Goal: Task Accomplishment & Management: Manage account settings

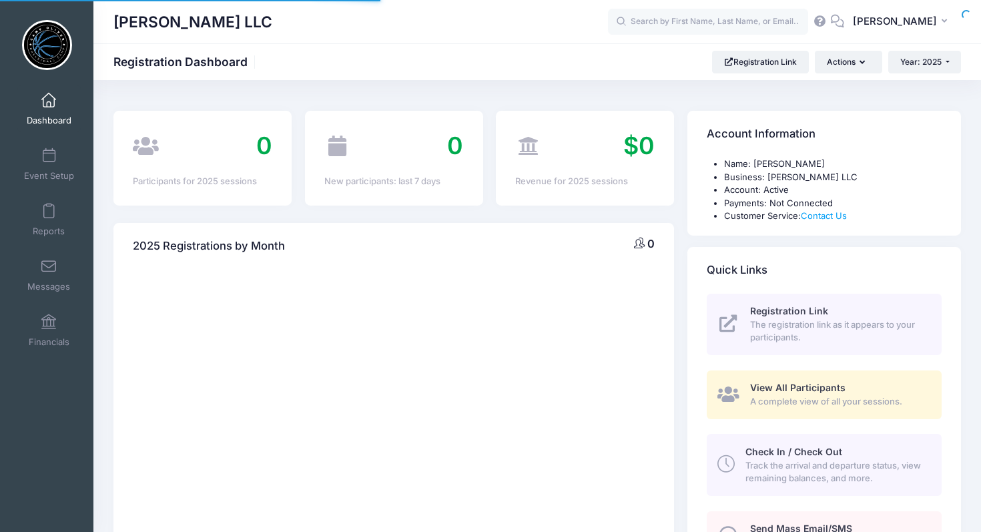
select select
click at [49, 159] on span at bounding box center [49, 156] width 0 height 15
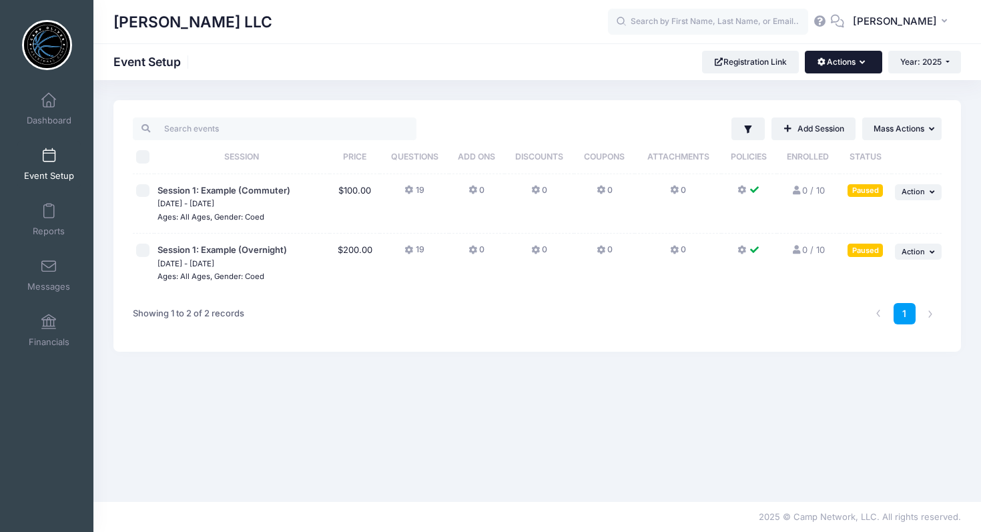
click at [860, 67] on button "Actions" at bounding box center [843, 62] width 77 height 23
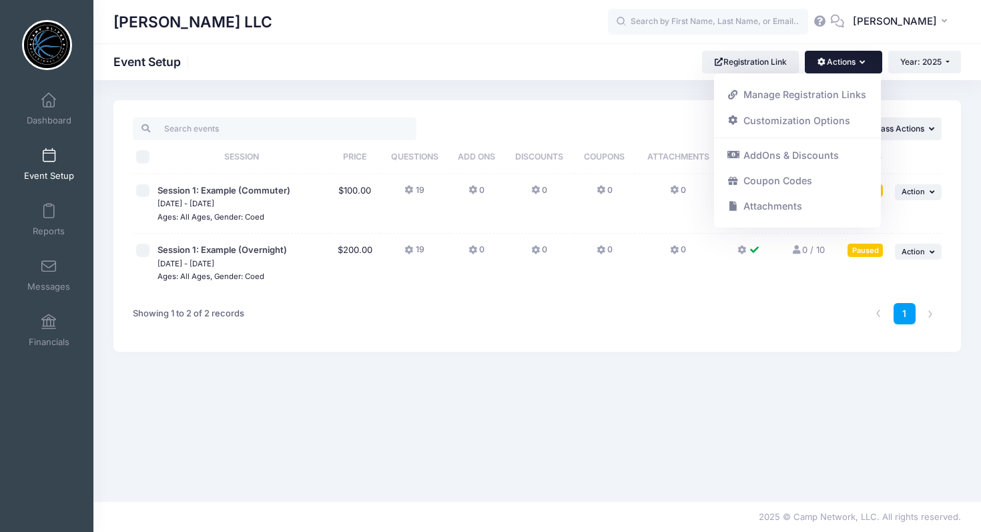
click at [482, 303] on div "1" at bounding box center [708, 314] width 479 height 42
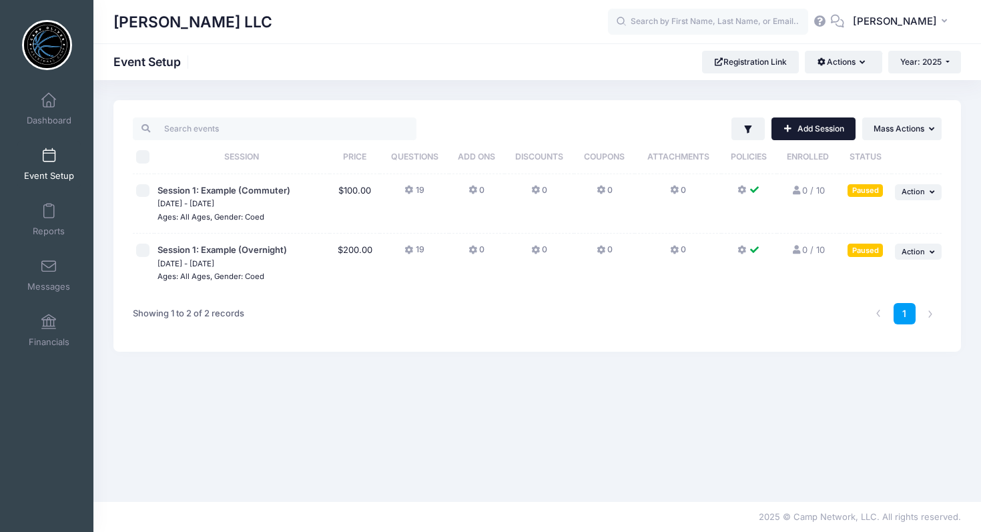
click at [794, 124] on link "Add Session" at bounding box center [814, 128] width 84 height 23
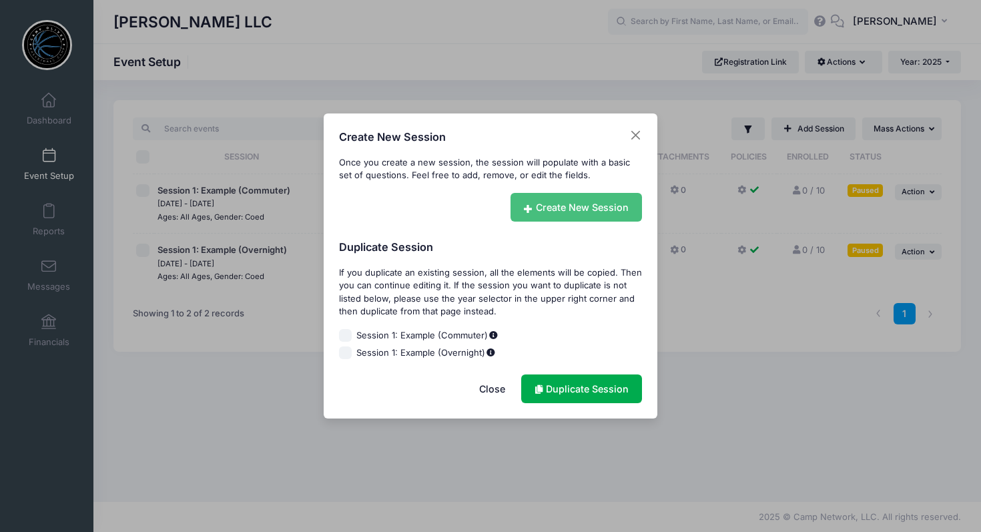
click at [530, 209] on icon at bounding box center [530, 209] width 12 height 0
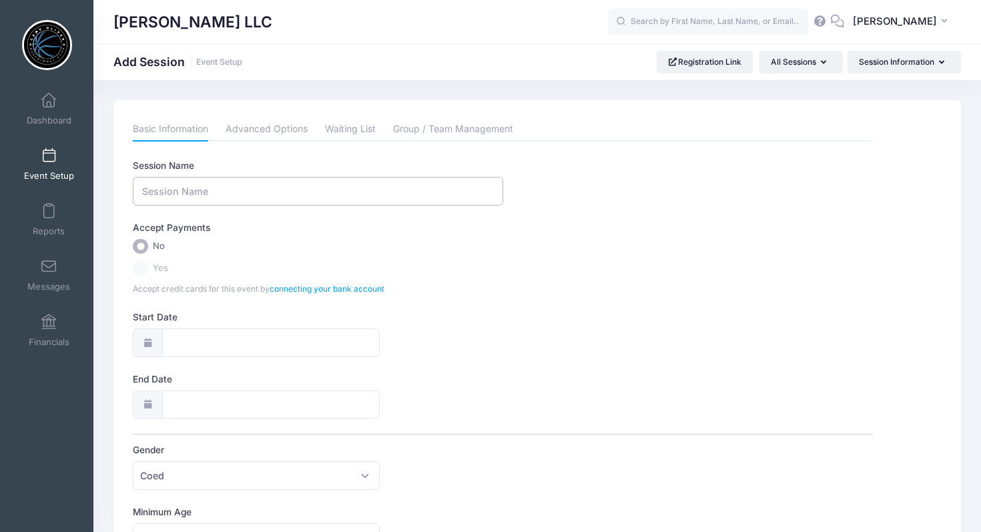
click at [228, 194] on input "Session Name" at bounding box center [318, 191] width 370 height 29
type input "C"
type input "Basketball Camp - Camp Oliver"
click at [138, 270] on label "Yes" at bounding box center [503, 267] width 740 height 15
click at [143, 266] on label "Yes" at bounding box center [503, 267] width 740 height 15
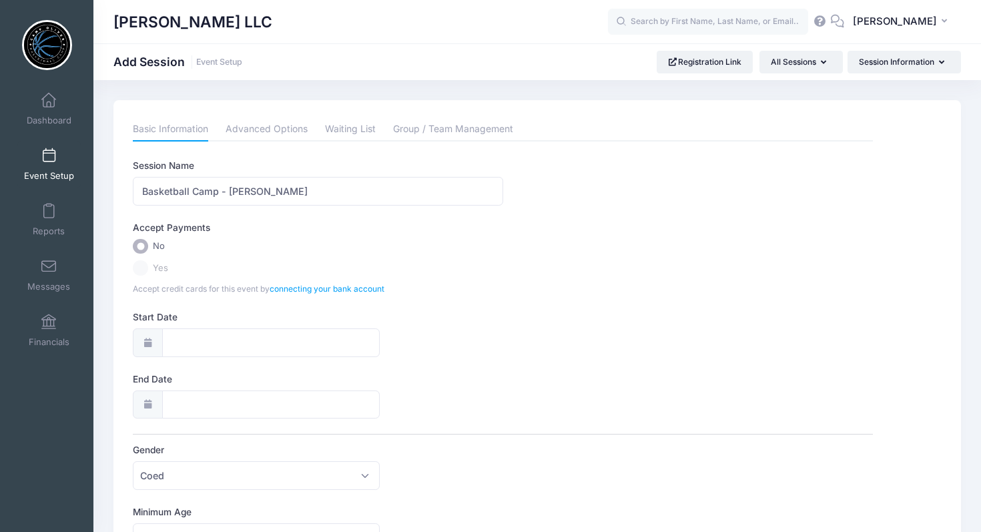
click at [300, 235] on div "Accept Payments" at bounding box center [503, 230] width 753 height 18
click at [321, 190] on input "Basketball Camp - Camp Oliver" at bounding box center [318, 191] width 370 height 29
click at [343, 291] on link "connecting your bank account" at bounding box center [327, 289] width 115 height 10
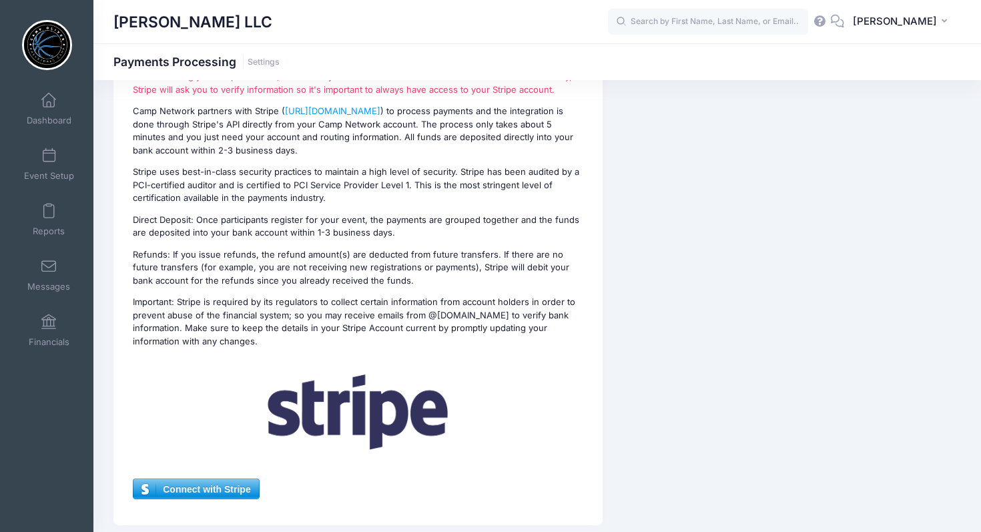
scroll to position [177, 0]
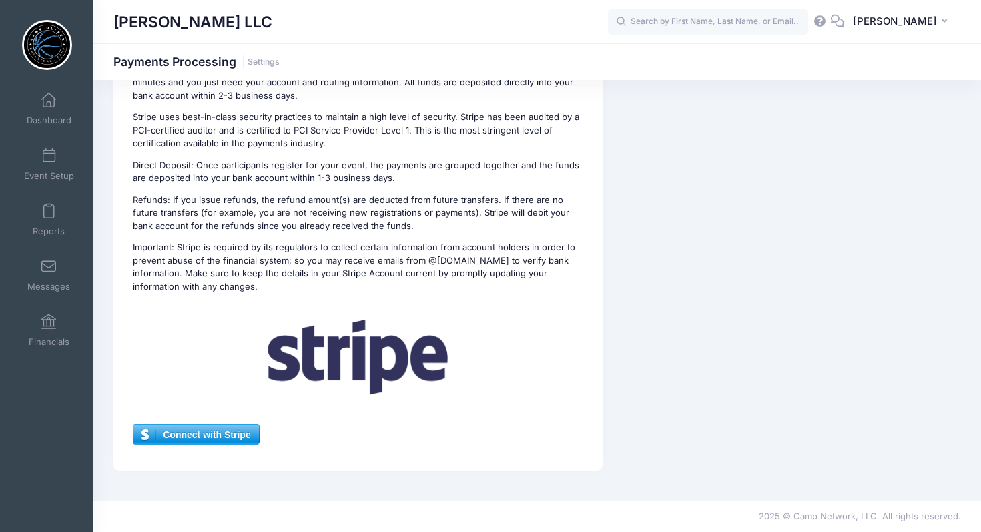
click at [205, 437] on span "Connect with Stripe" at bounding box center [196, 435] width 125 height 20
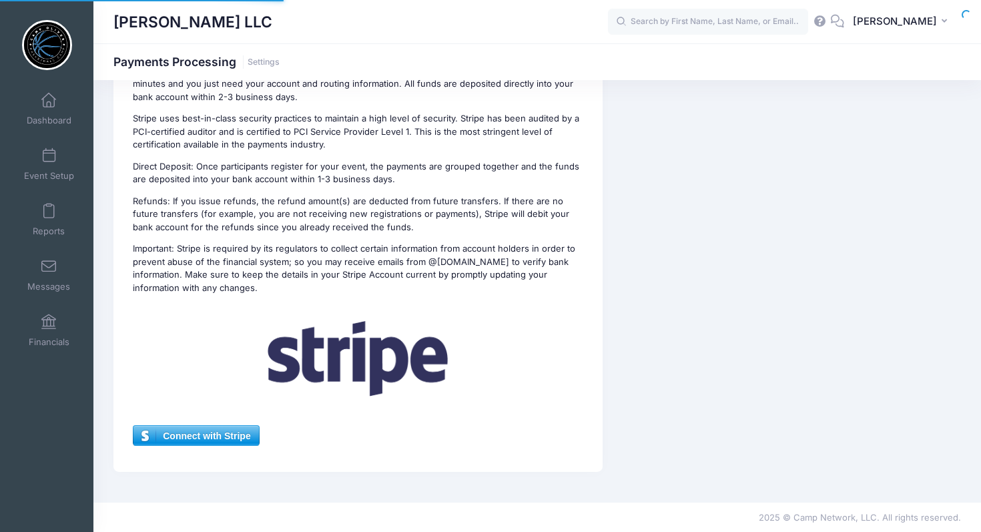
scroll to position [176, 0]
click at [214, 437] on span "Connect with Stripe" at bounding box center [196, 436] width 125 height 20
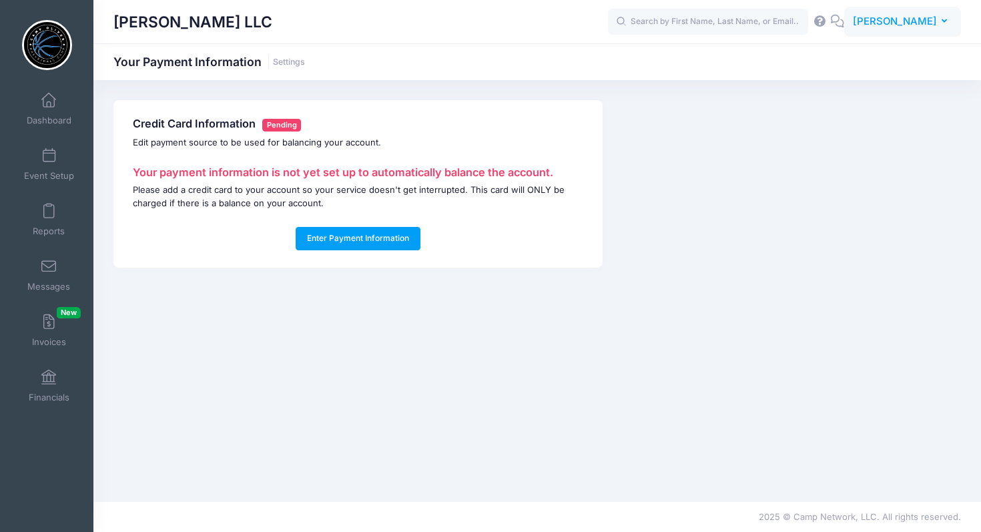
click at [925, 27] on span "[PERSON_NAME]" at bounding box center [895, 21] width 84 height 15
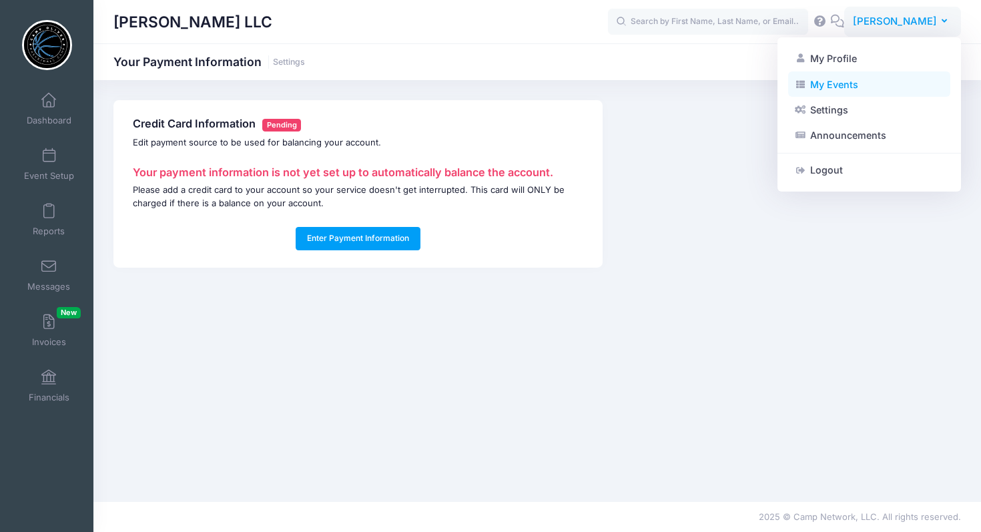
click at [816, 82] on link "My Events" at bounding box center [869, 83] width 162 height 25
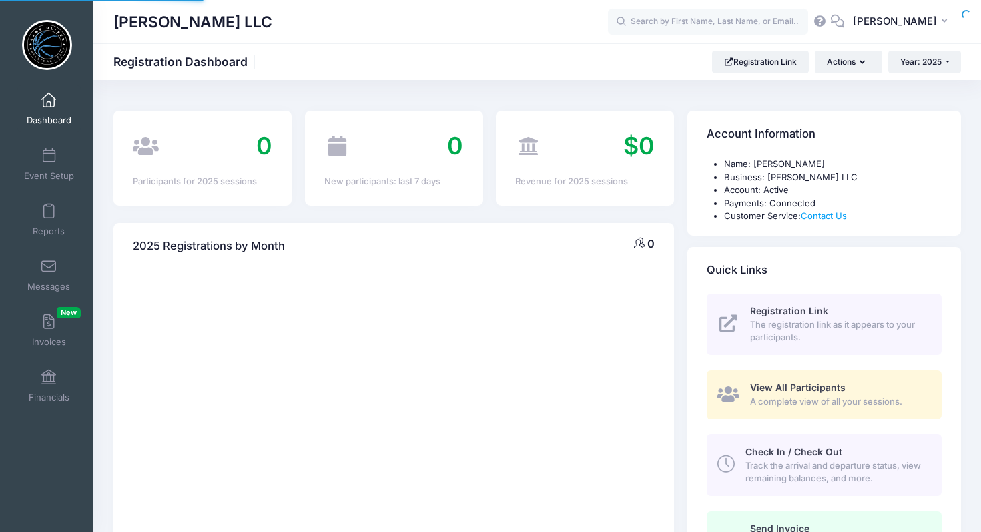
select select
